Goal: Obtain resource: Download file/media

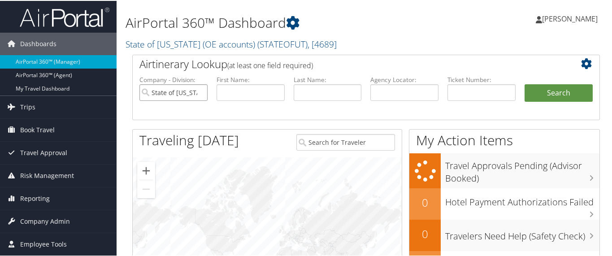
click at [200, 91] on input "State of Utah (OE accounts)" at bounding box center [174, 91] width 68 height 17
click at [476, 90] on input "text" at bounding box center [482, 91] width 68 height 17
paste input "526 7310 332553"
click at [459, 90] on input "526 7310 332553" at bounding box center [482, 91] width 68 height 17
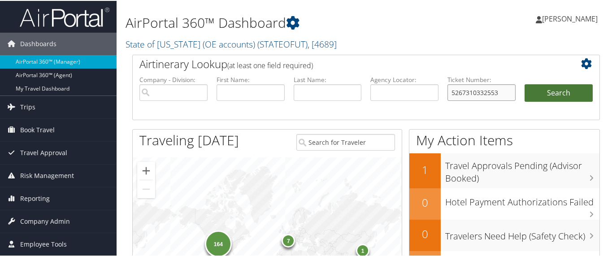
type input "5267310332553"
click at [553, 91] on button "Search" at bounding box center [559, 92] width 68 height 18
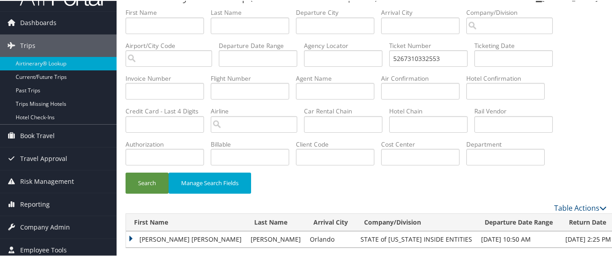
scroll to position [32, 0]
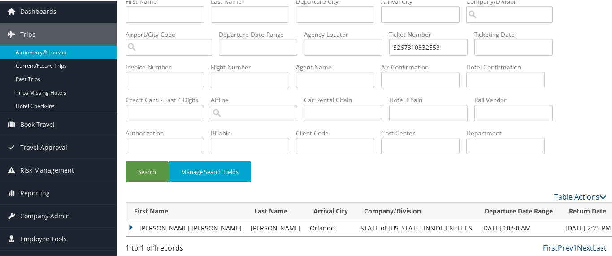
click at [129, 222] on td "[PERSON_NAME] [PERSON_NAME]" at bounding box center [186, 227] width 120 height 16
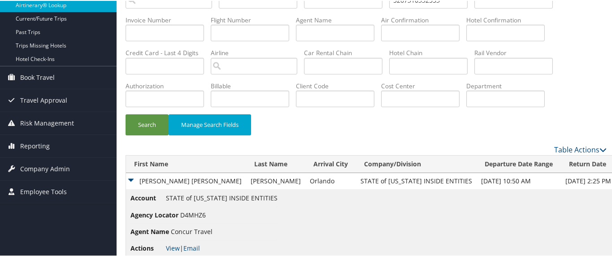
scroll to position [88, 0]
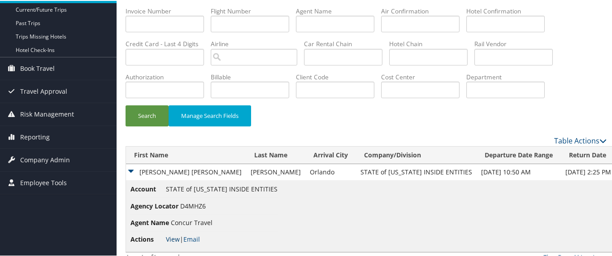
click at [174, 235] on link "View" at bounding box center [173, 238] width 14 height 9
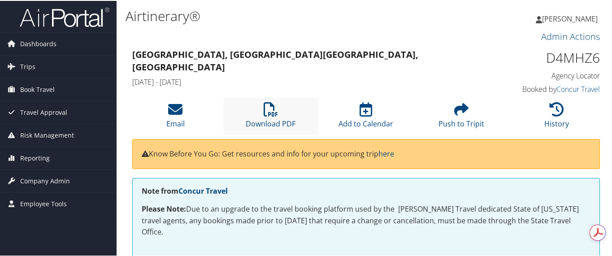
click at [282, 115] on li "Download PDF" at bounding box center [271, 115] width 96 height 36
